Goal: Task Accomplishment & Management: Use online tool/utility

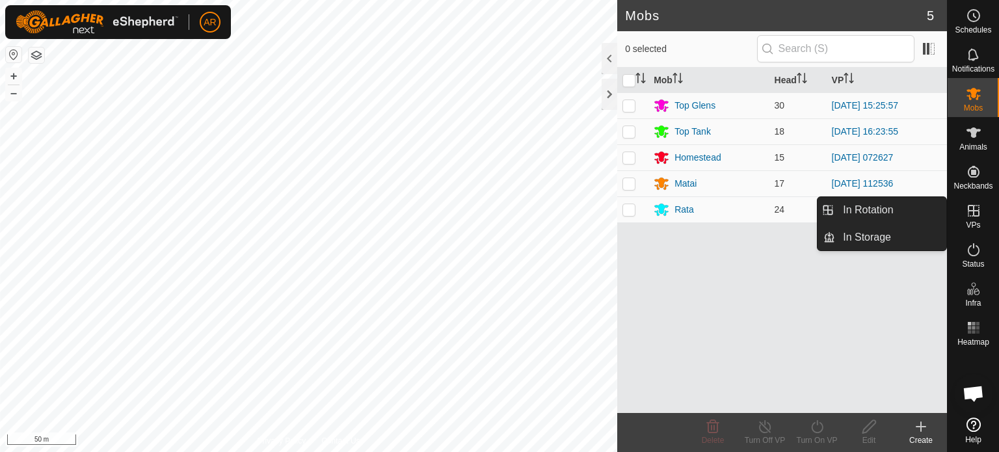
click at [971, 216] on icon at bounding box center [974, 211] width 12 height 12
click at [897, 215] on link "In Rotation" at bounding box center [890, 210] width 111 height 26
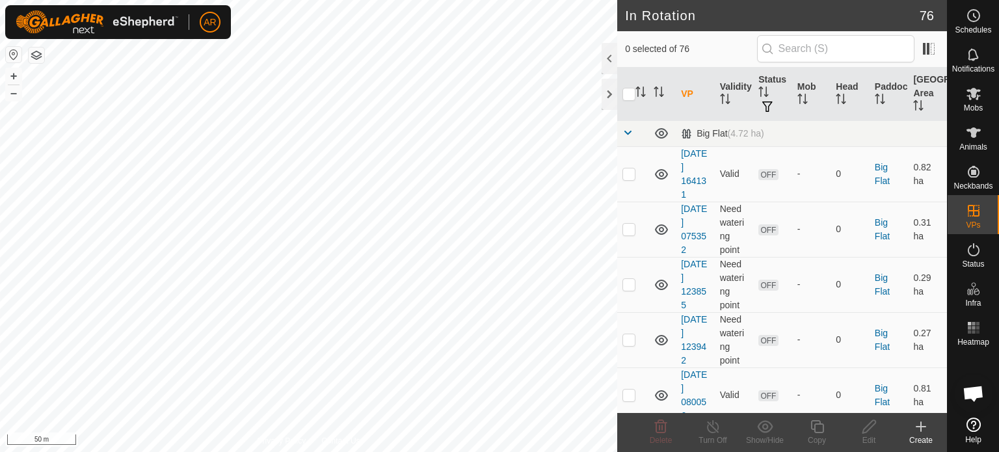
click at [920, 426] on icon at bounding box center [921, 427] width 16 height 16
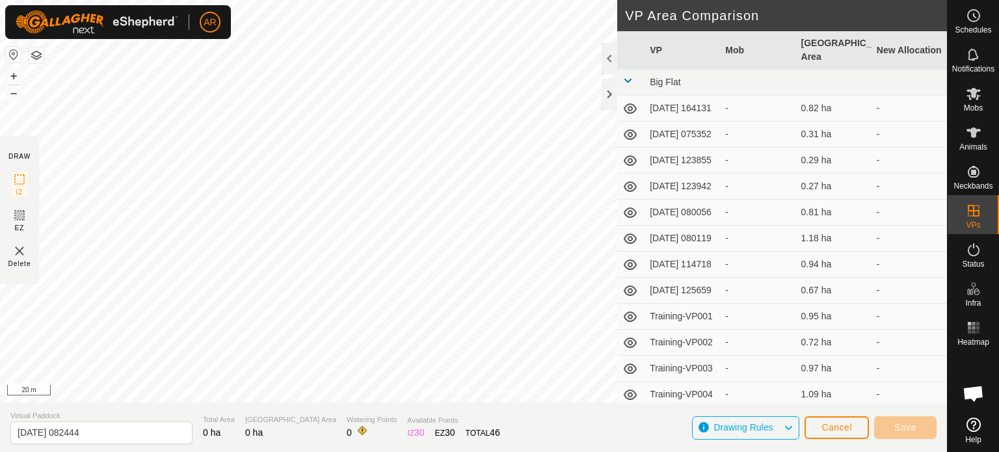
click at [421, 427] on div "Privacy Policy Contact Us [GEOGRAPHIC_DATA](11) Type: trough Capacity: 100L Wat…" at bounding box center [473, 226] width 947 height 452
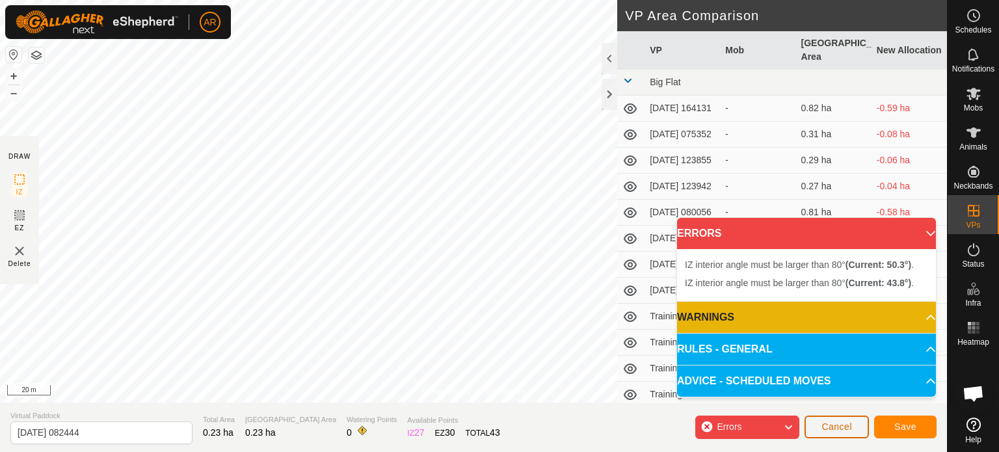
click at [822, 425] on span "Cancel" at bounding box center [837, 427] width 31 height 10
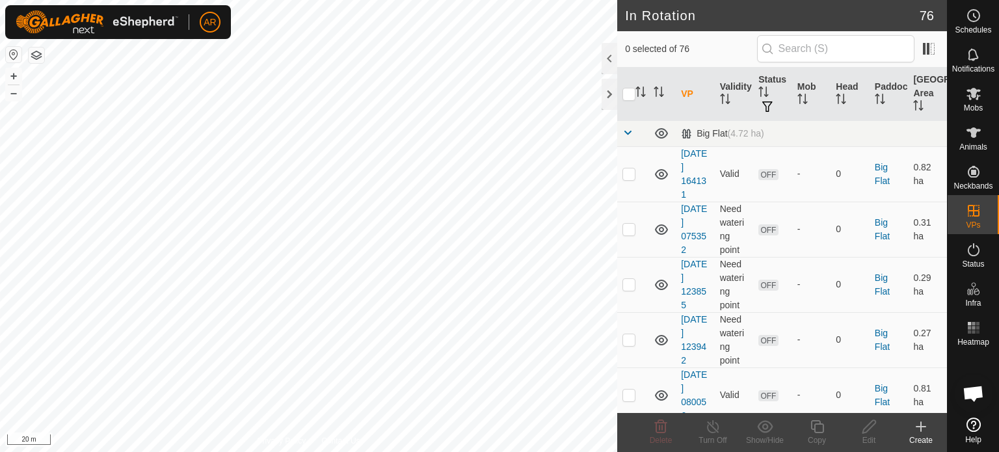
click at [920, 427] on icon at bounding box center [921, 427] width 9 height 0
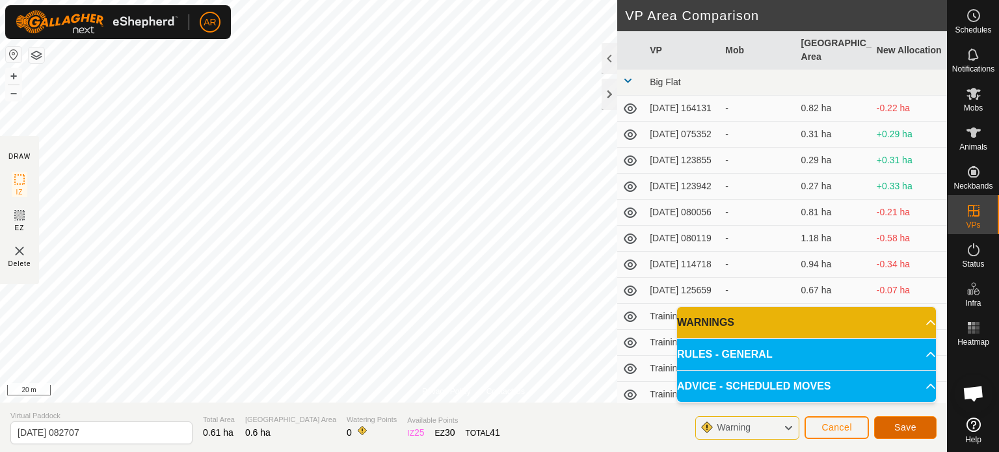
click at [906, 427] on span "Save" at bounding box center [906, 427] width 22 height 10
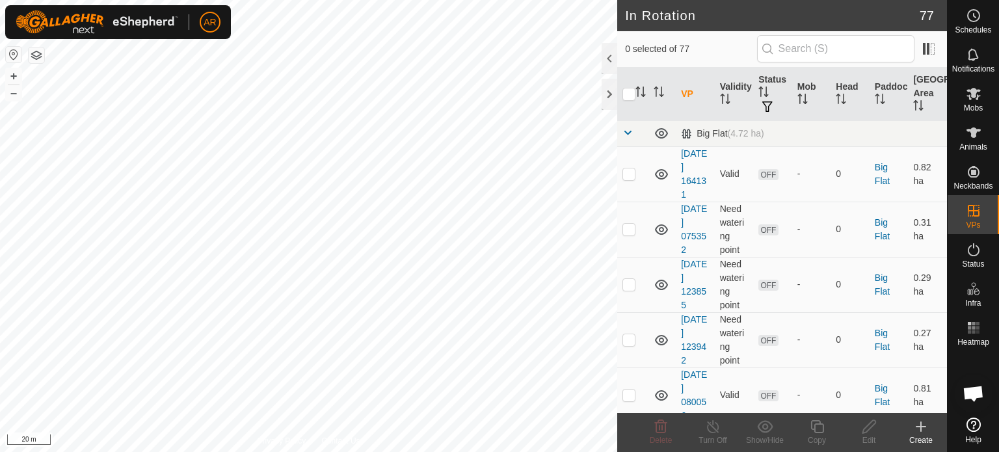
click at [253, 452] on html "AR Schedules Notifications Mobs Animals Neckbands VPs Status Infra Heatmap Help…" at bounding box center [499, 226] width 999 height 452
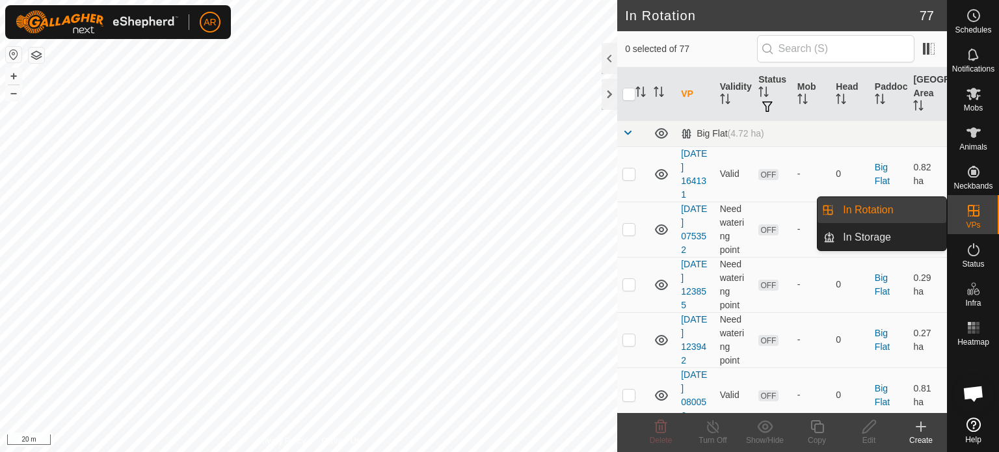
click at [896, 207] on link "In Rotation" at bounding box center [890, 210] width 111 height 26
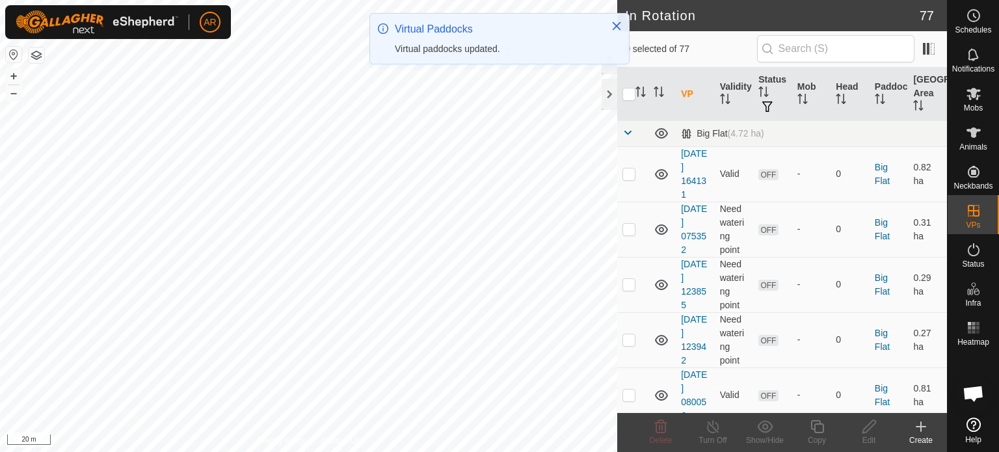
click at [919, 430] on icon at bounding box center [921, 427] width 16 height 16
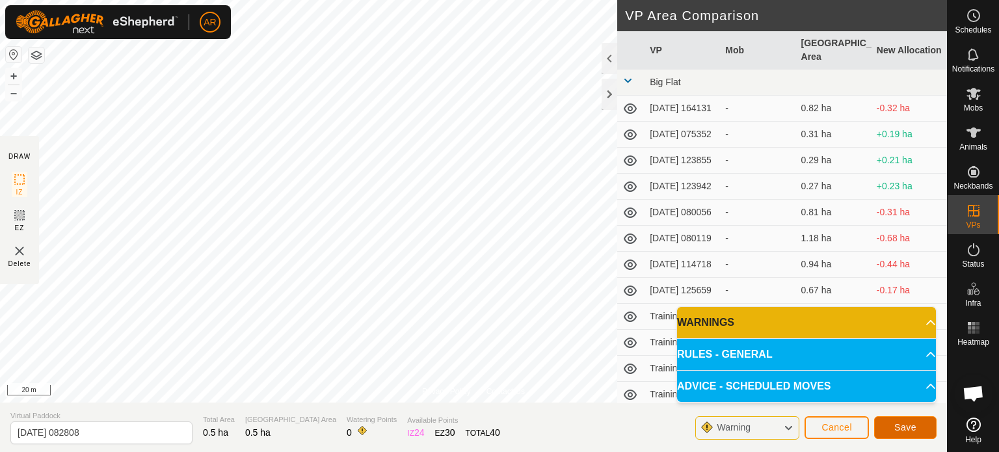
click at [913, 425] on span "Save" at bounding box center [906, 427] width 22 height 10
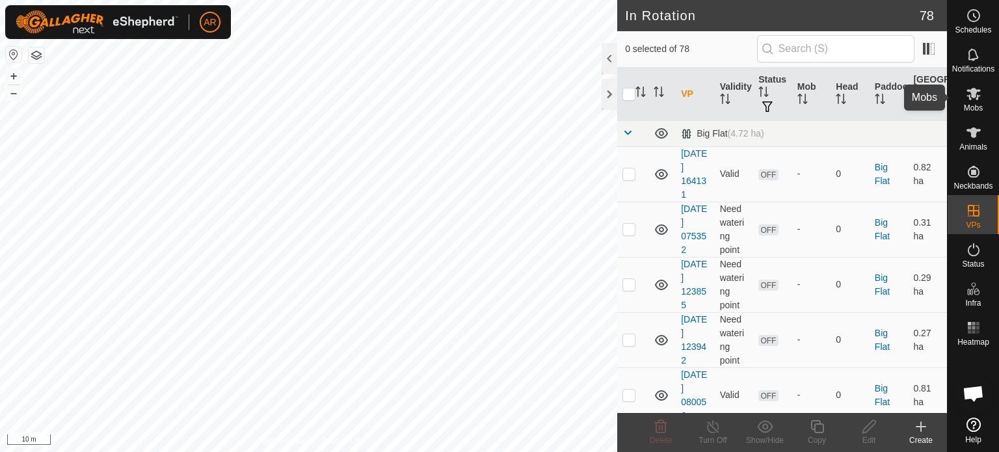
click at [975, 100] on icon at bounding box center [974, 94] width 16 height 16
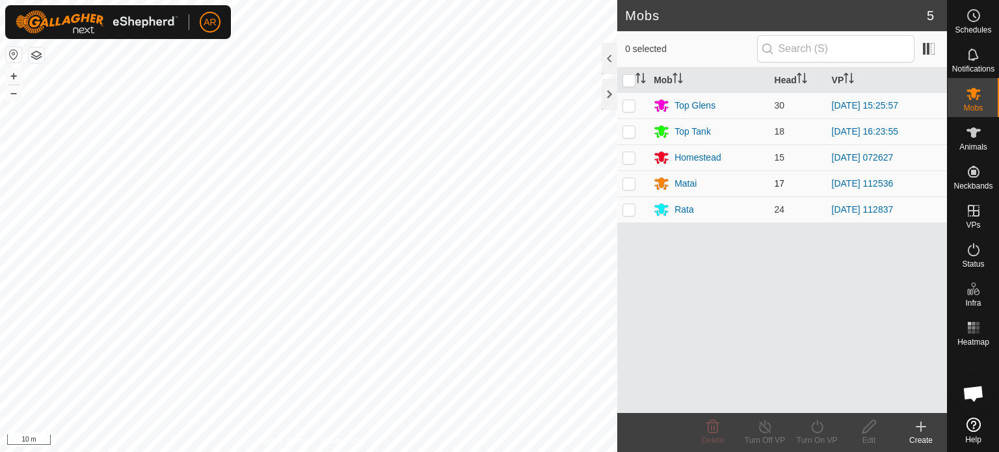
click at [634, 187] on p-checkbox at bounding box center [629, 183] width 13 height 10
checkbox input "true"
click at [816, 433] on icon at bounding box center [817, 426] width 12 height 13
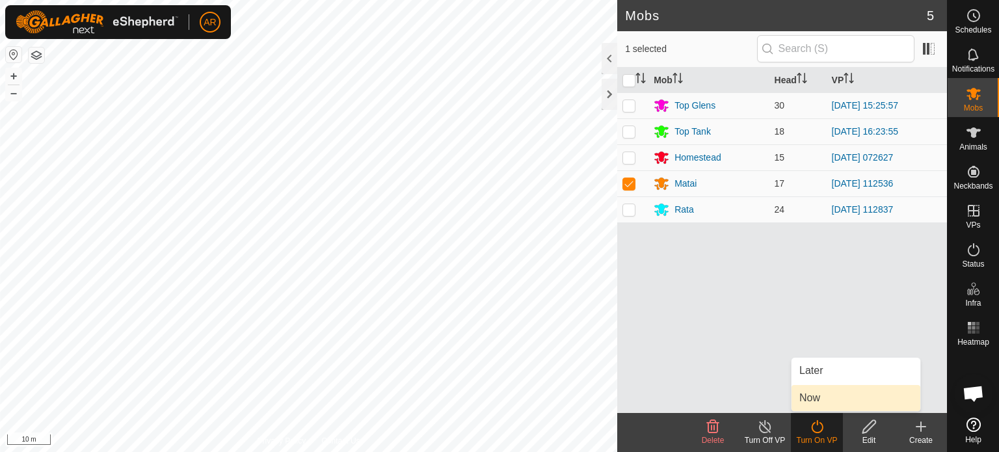
click at [828, 403] on link "Now" at bounding box center [856, 398] width 129 height 26
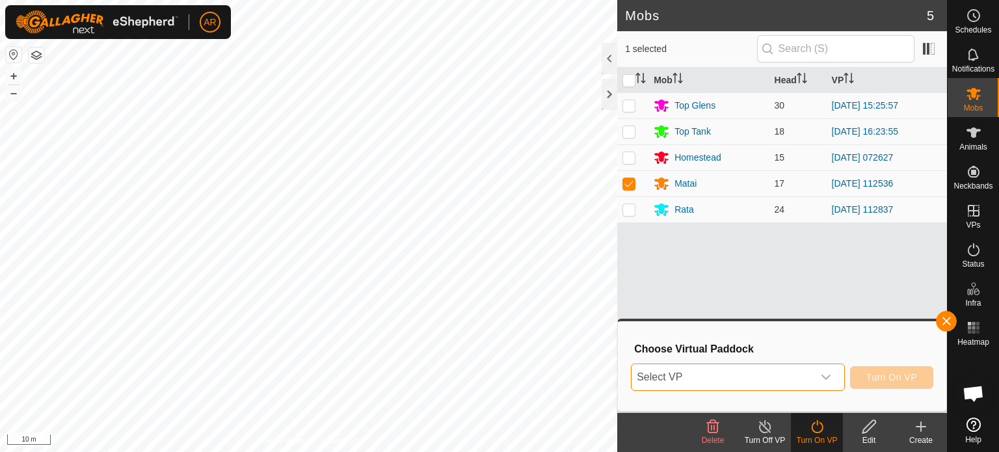
click at [812, 381] on span "Select VP" at bounding box center [723, 377] width 182 height 26
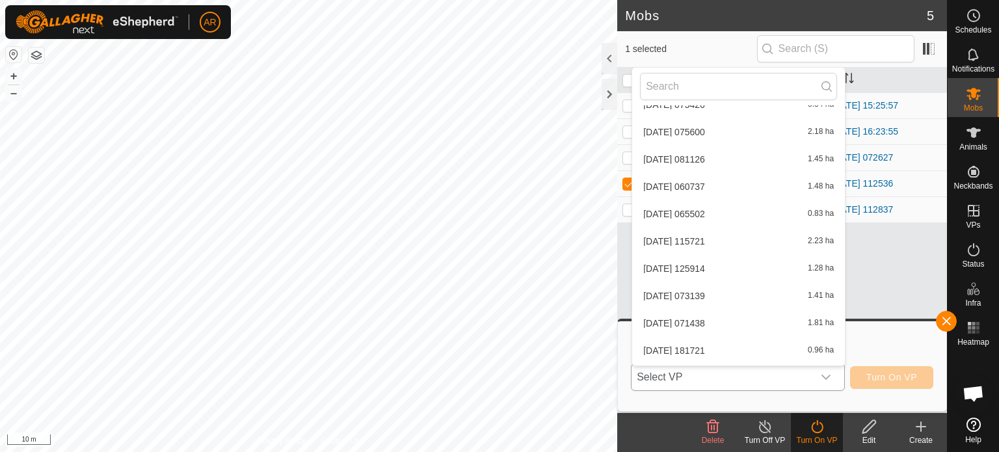
scroll to position [2023, 0]
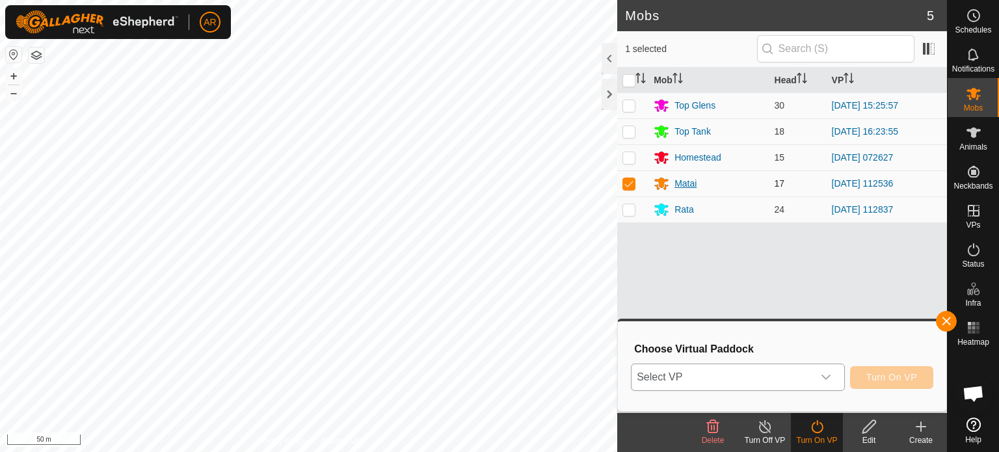
click at [685, 185] on div "Matai" at bounding box center [686, 184] width 22 height 14
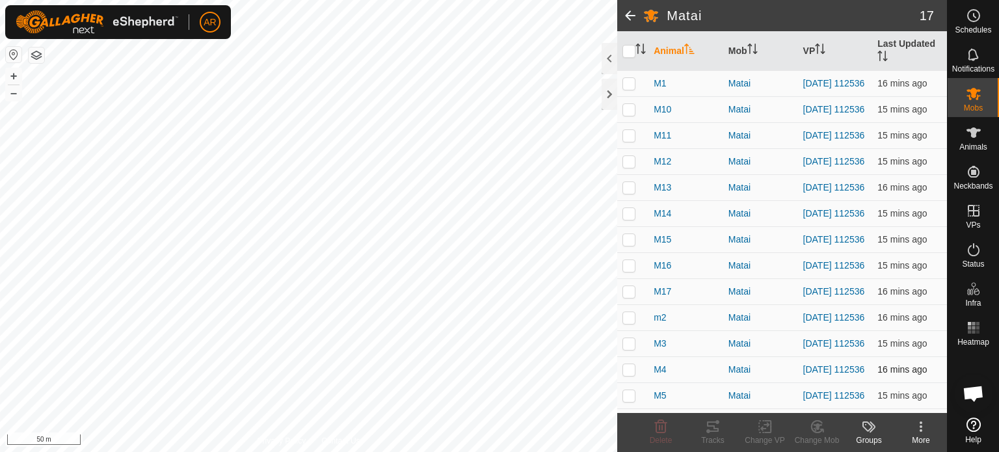
scroll to position [73, 0]
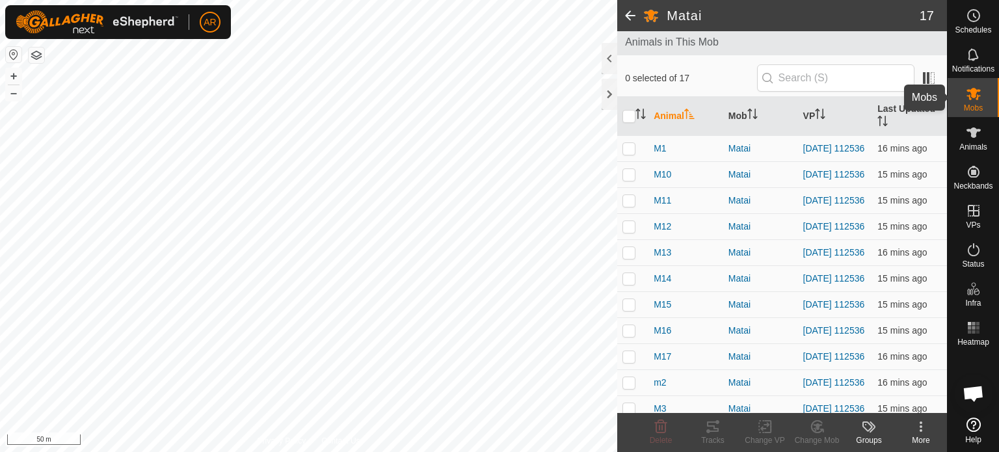
click at [974, 101] on icon at bounding box center [974, 94] width 16 height 16
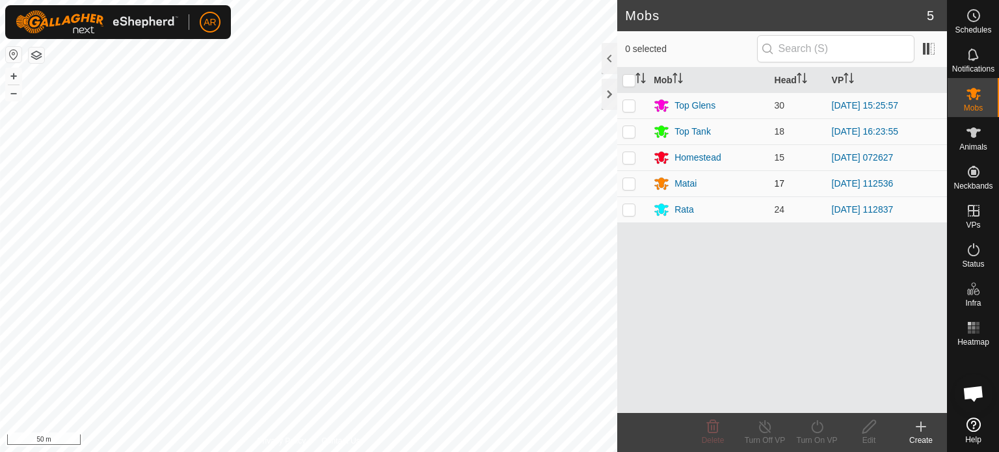
click at [630, 185] on p-checkbox at bounding box center [629, 183] width 13 height 10
checkbox input "true"
click at [817, 429] on icon at bounding box center [817, 427] width 16 height 16
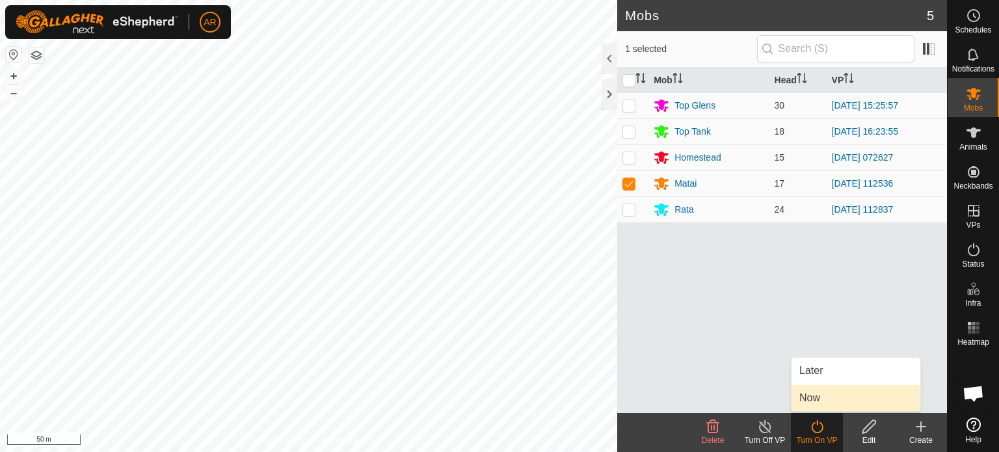
click at [820, 405] on link "Now" at bounding box center [856, 398] width 129 height 26
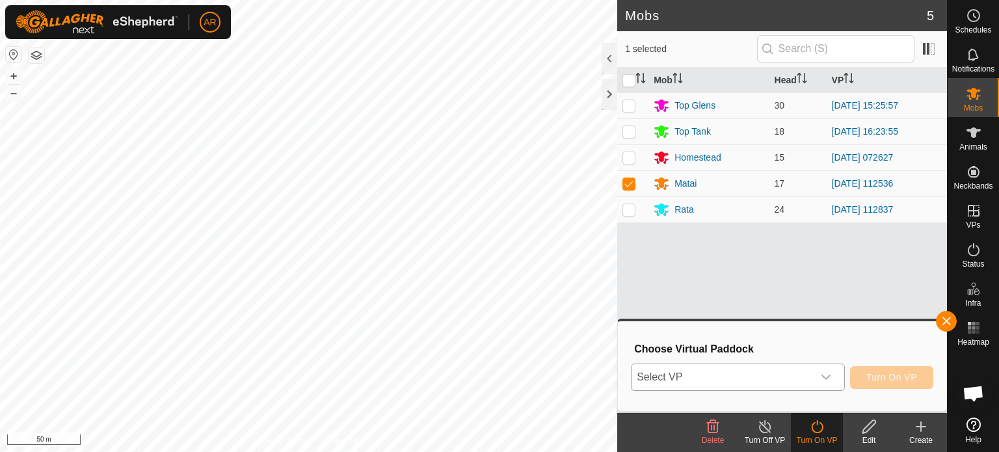
click at [761, 377] on span "Select VP" at bounding box center [723, 377] width 182 height 26
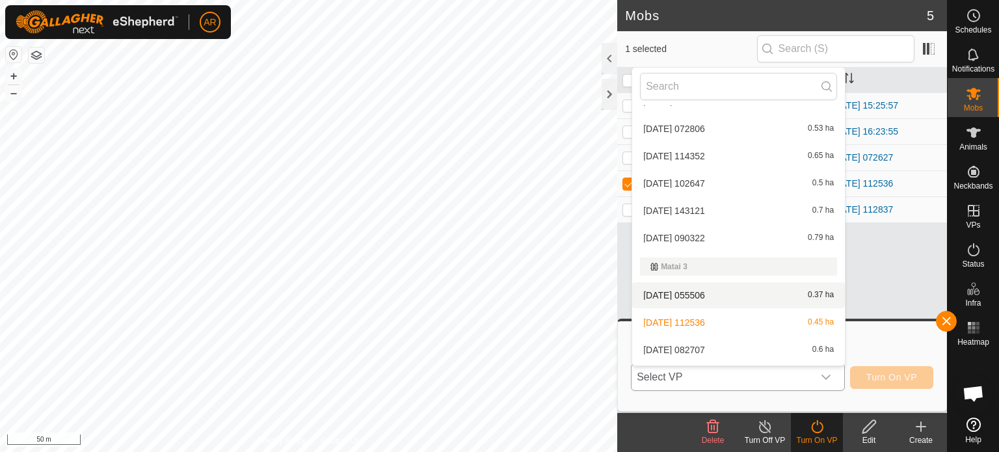
scroll to position [1250, 0]
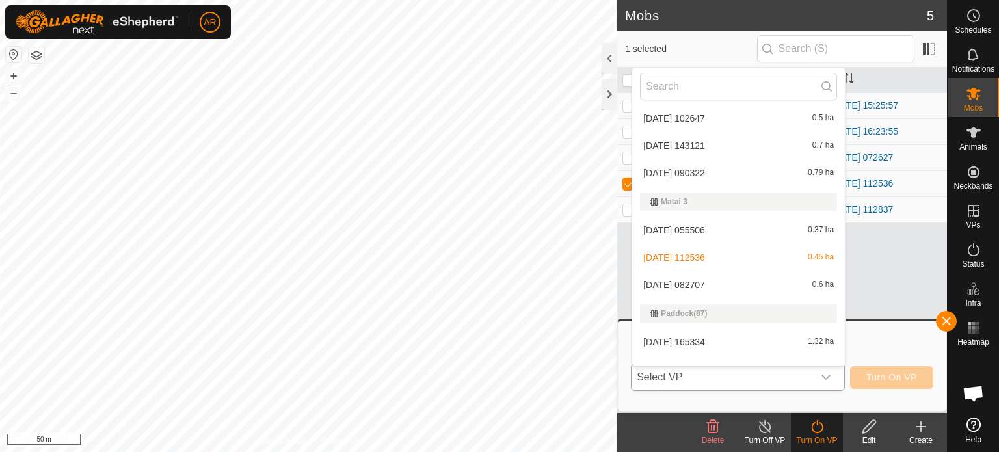
click at [705, 282] on li "[DATE] 082707 0.6 ha" at bounding box center [738, 285] width 213 height 26
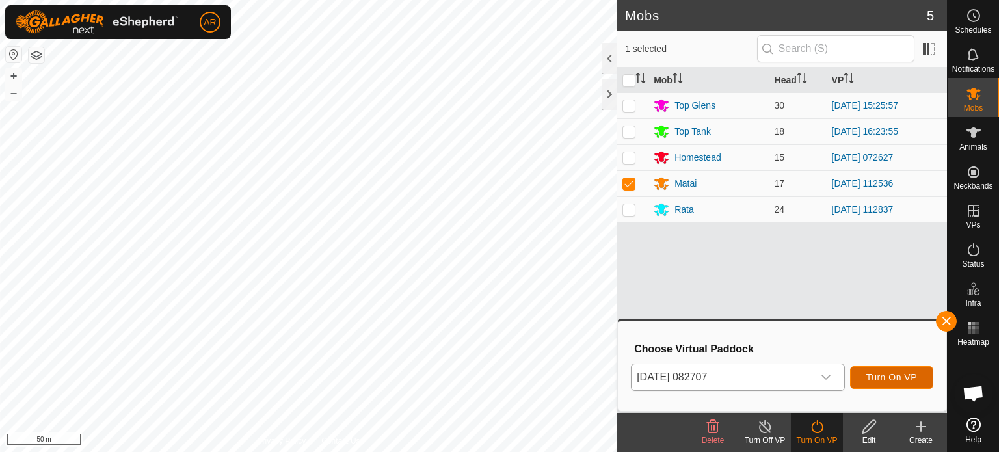
click at [885, 378] on span "Turn On VP" at bounding box center [892, 377] width 51 height 10
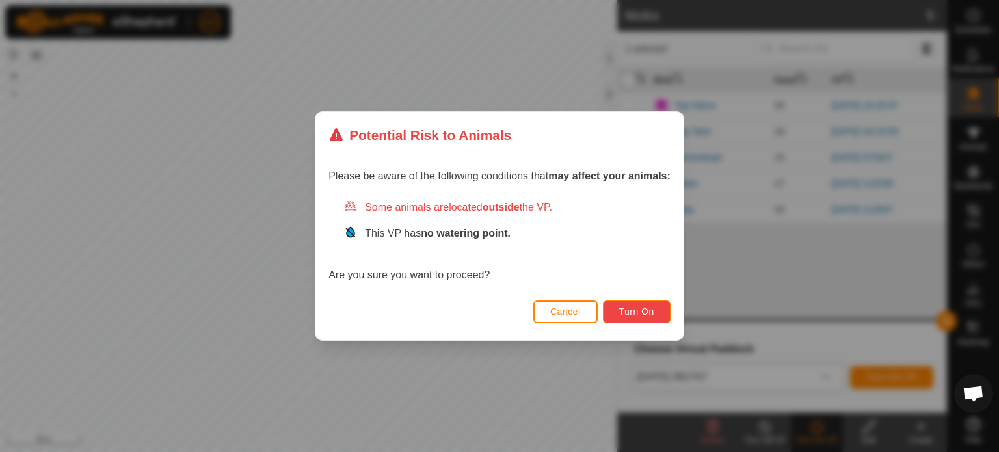
click at [651, 314] on span "Turn On" at bounding box center [636, 311] width 35 height 10
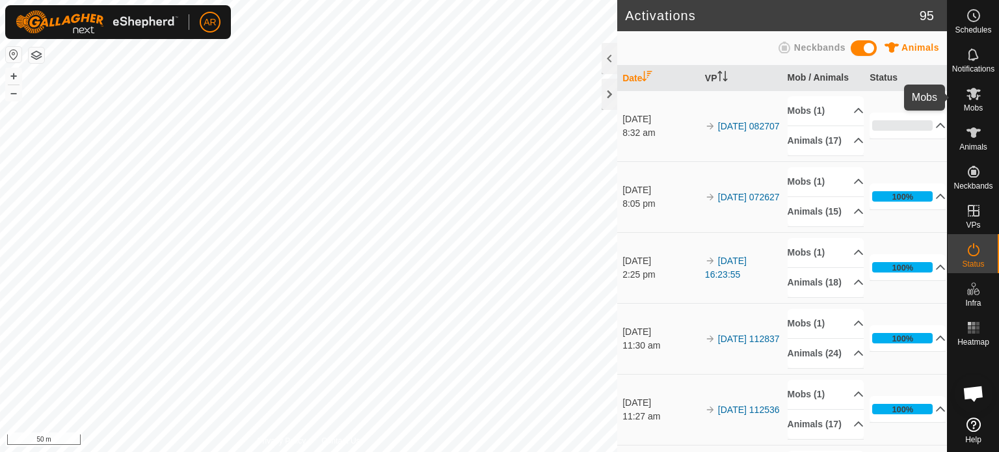
click at [977, 103] on es-mob-svg-icon at bounding box center [973, 93] width 23 height 21
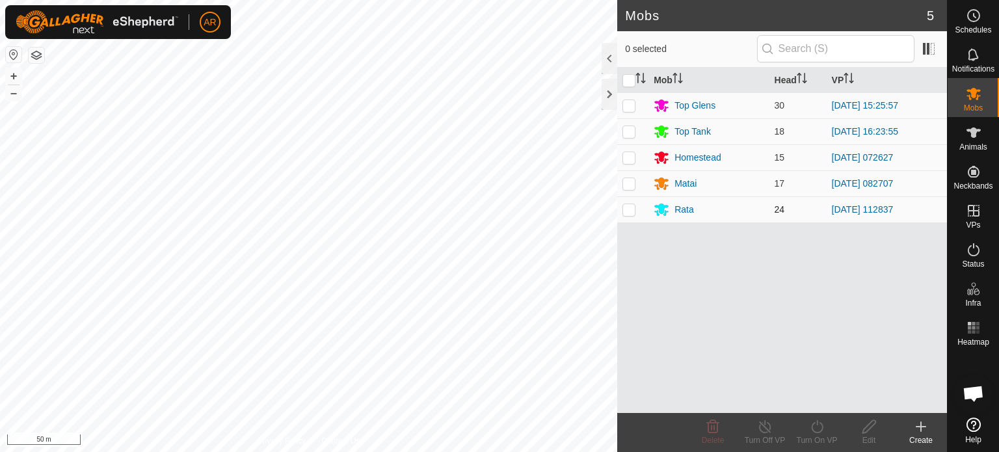
click at [630, 215] on td at bounding box center [632, 209] width 31 height 26
checkbox input "true"
click at [813, 426] on icon at bounding box center [817, 427] width 16 height 16
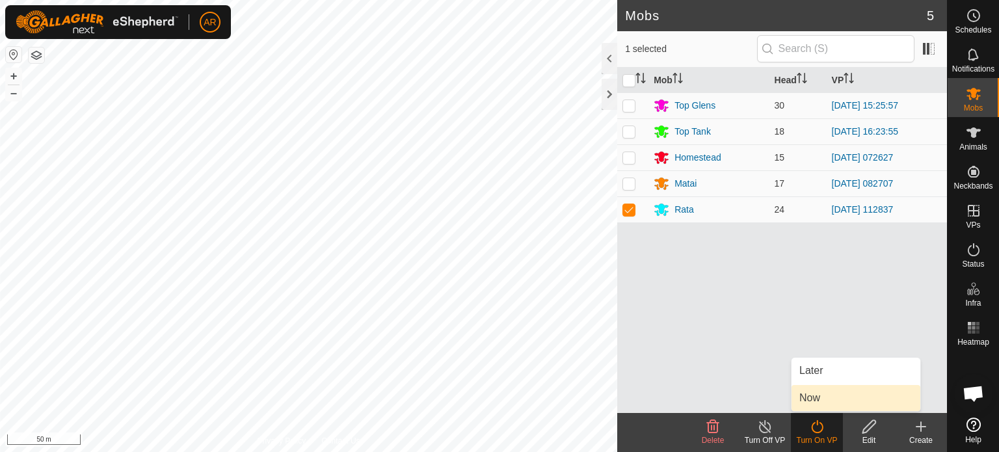
click at [815, 407] on link "Now" at bounding box center [856, 398] width 129 height 26
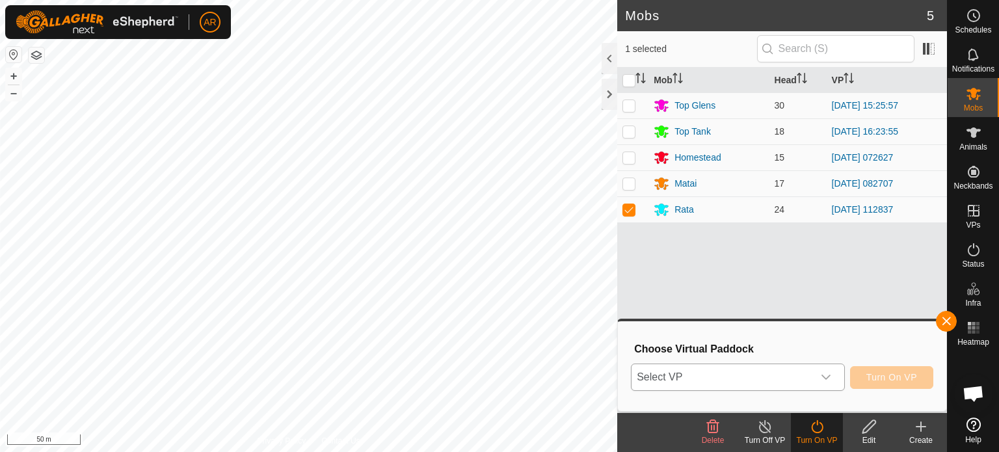
click at [761, 380] on span "Select VP" at bounding box center [723, 377] width 182 height 26
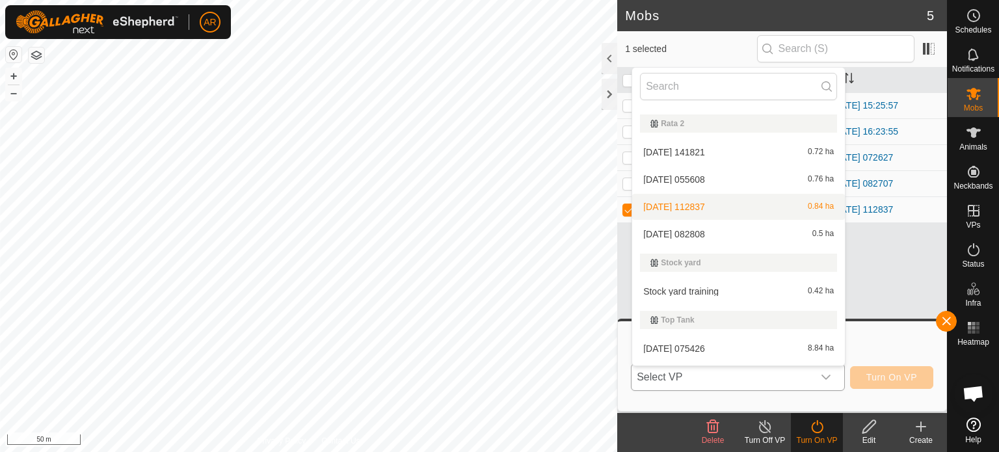
scroll to position [1822, 0]
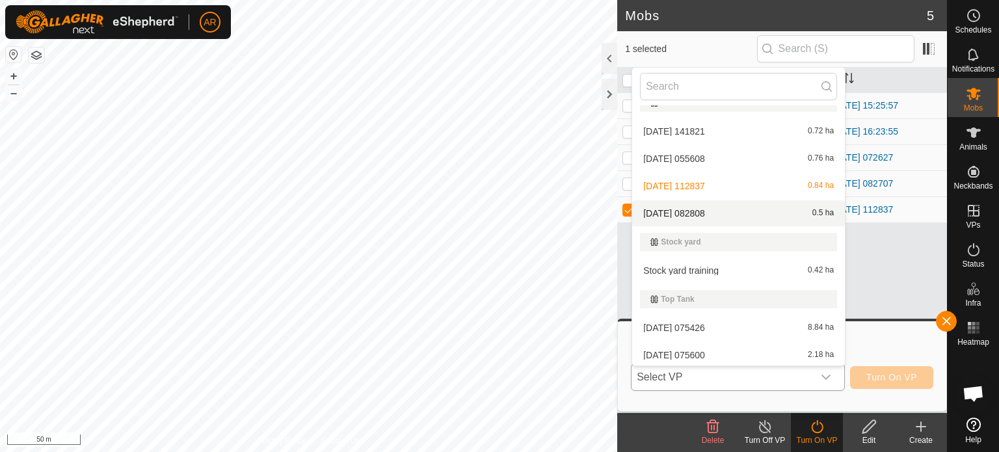
click at [709, 218] on li "[DATE] 082808 0.5 ha" at bounding box center [738, 213] width 213 height 26
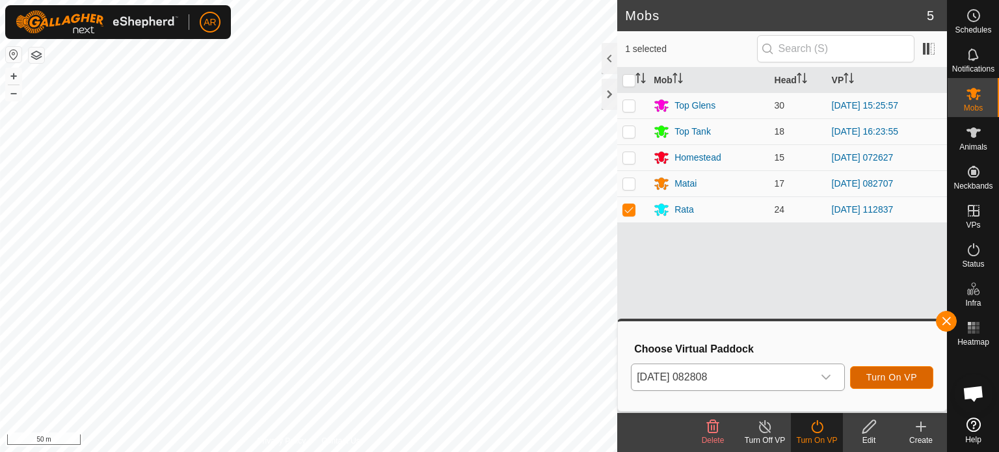
click at [891, 379] on span "Turn On VP" at bounding box center [892, 377] width 51 height 10
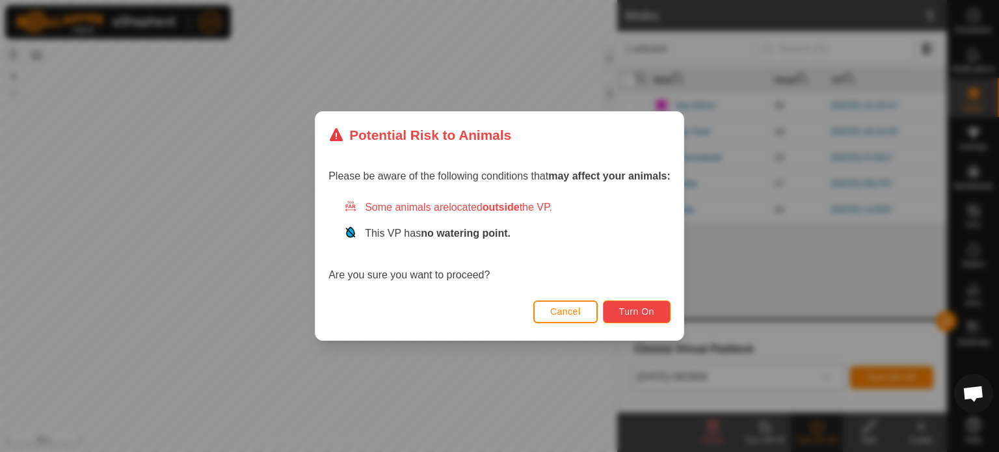
click at [660, 314] on button "Turn On" at bounding box center [637, 312] width 68 height 23
